Goal: Find specific page/section: Find specific page/section

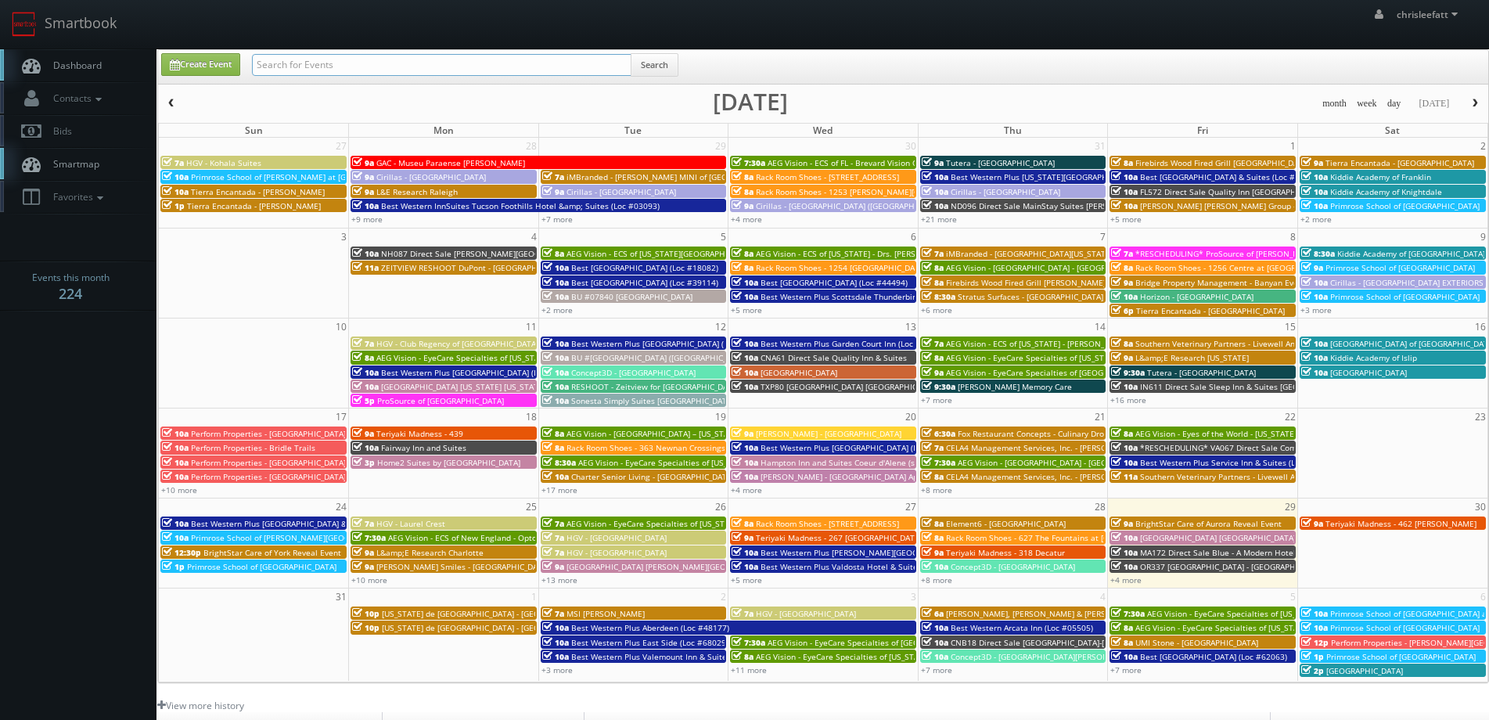
click at [345, 57] on input "text" at bounding box center [441, 65] width 379 height 22
type input "[GEOGRAPHIC_DATA]"
click at [660, 66] on button "Search" at bounding box center [654, 64] width 48 height 23
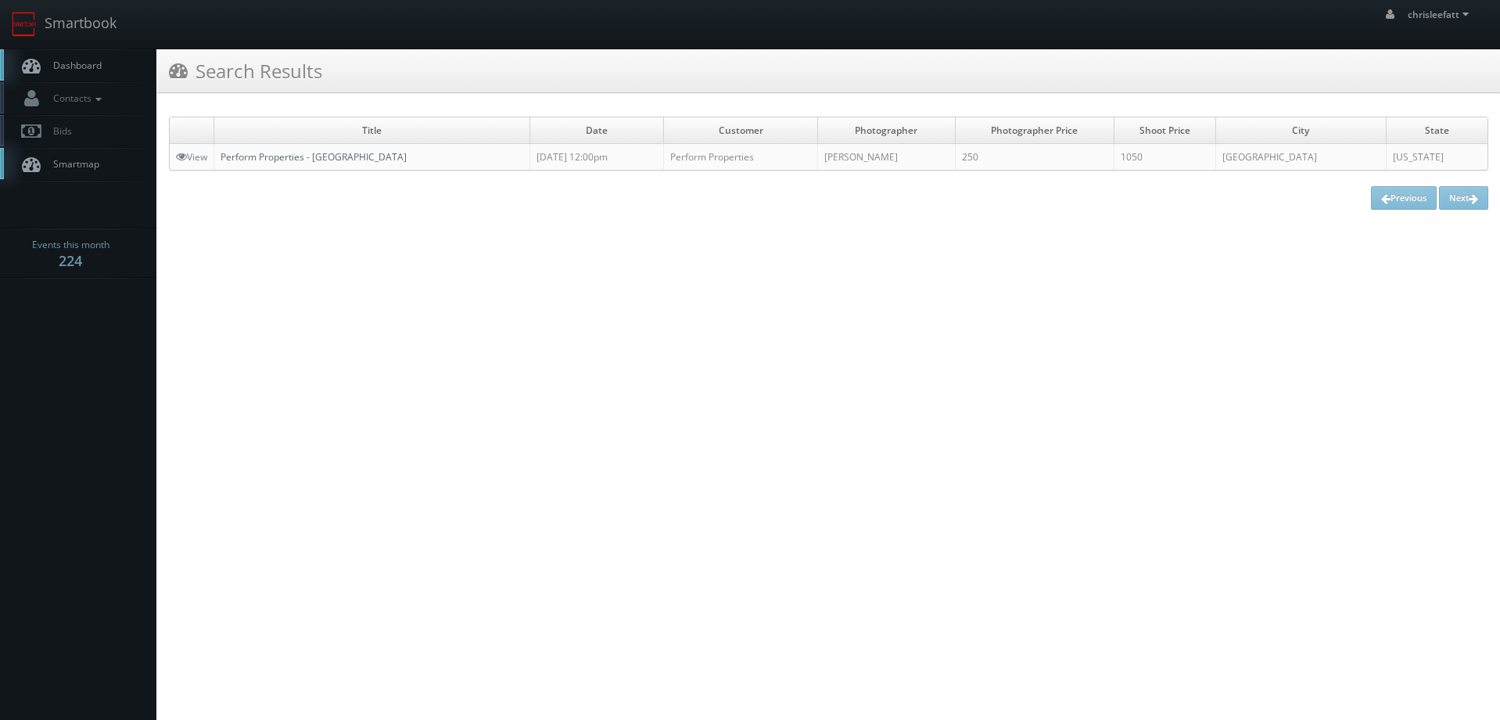
click at [372, 155] on link "Perform Properties - [GEOGRAPHIC_DATA]" at bounding box center [314, 156] width 186 height 13
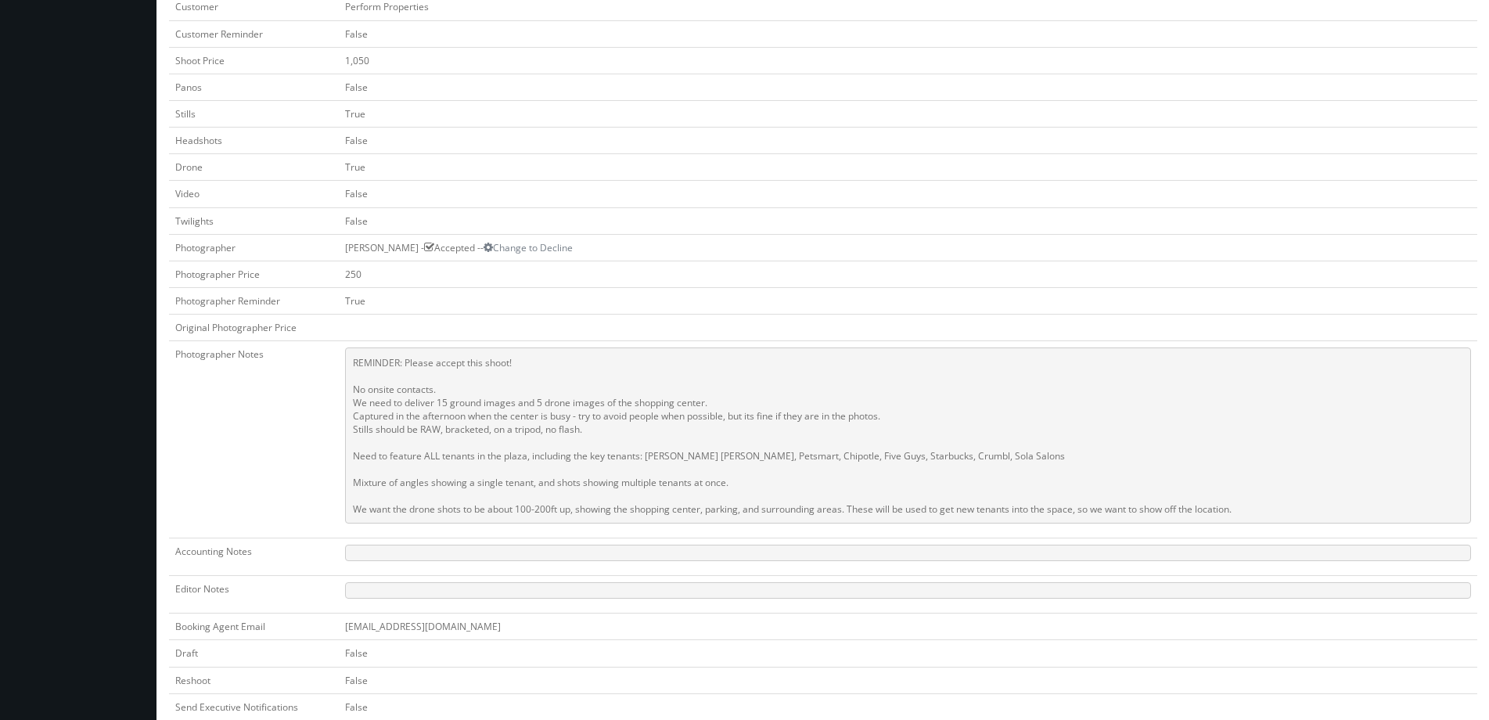
scroll to position [235, 0]
